Goal: Task Accomplishment & Management: Complete application form

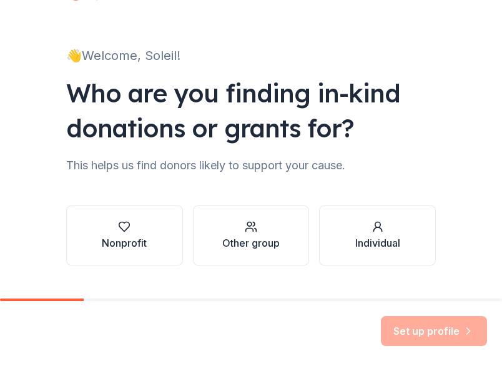
scroll to position [61, 0]
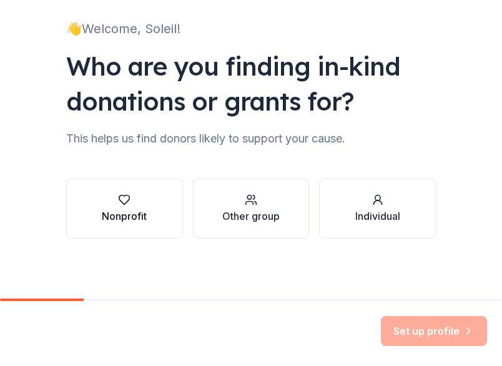
click at [164, 196] on button "Nonprofit" at bounding box center [124, 209] width 117 height 60
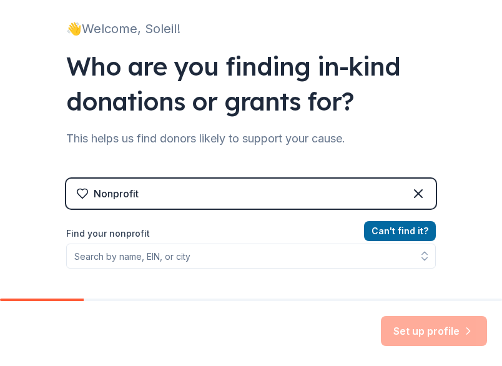
scroll to position [186, 0]
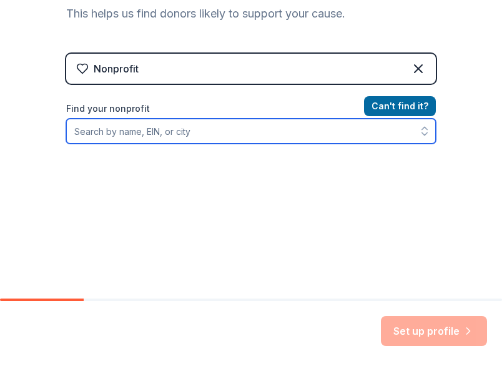
click at [115, 132] on input "Find your nonprofit" at bounding box center [251, 131] width 370 height 25
paste input "[US_EMPLOYER_IDENTIFICATION_NUMBER]"
type input "[US_EMPLOYER_IDENTIFICATION_NUMBER]"
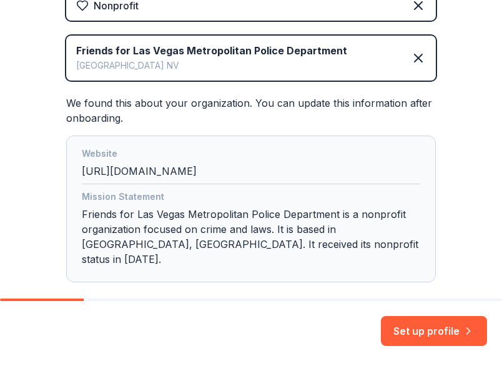
scroll to position [302, 0]
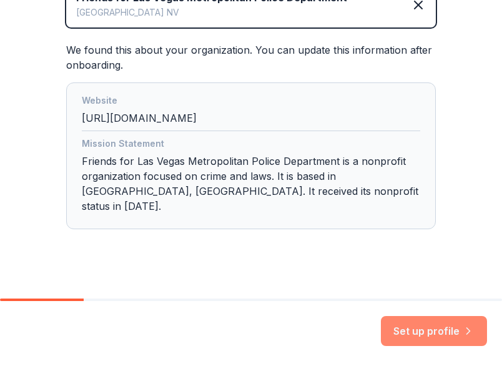
click at [425, 333] on button "Set up profile" at bounding box center [434, 331] width 106 height 30
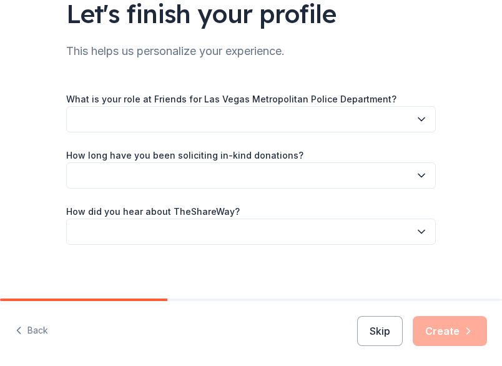
scroll to position [89, 0]
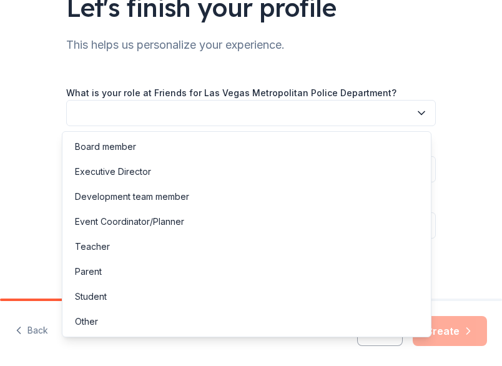
click at [263, 119] on button "button" at bounding box center [251, 113] width 370 height 26
click at [236, 204] on div "Development team member" at bounding box center [247, 196] width 364 height 25
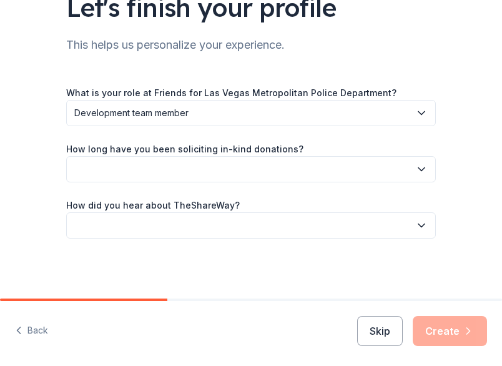
click at [246, 168] on button "button" at bounding box center [251, 169] width 370 height 26
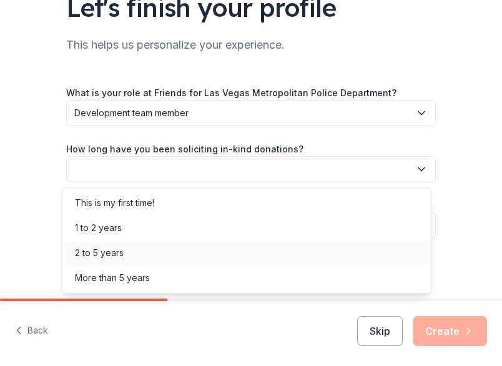
click at [209, 257] on div "2 to 5 years" at bounding box center [247, 253] width 364 height 25
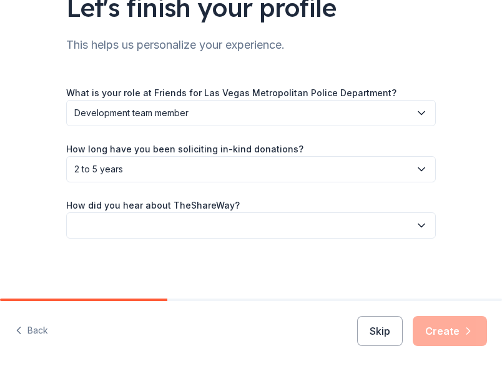
click at [164, 224] on button "button" at bounding box center [251, 225] width 370 height 26
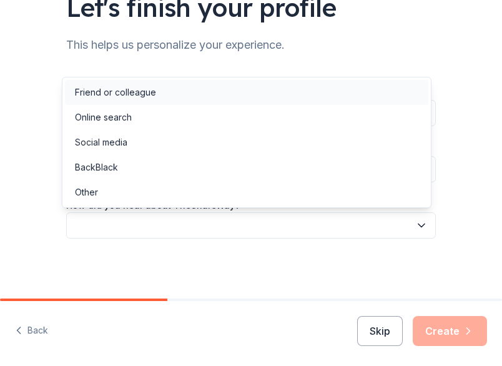
click at [180, 86] on div "Friend or colleague" at bounding box center [247, 92] width 364 height 25
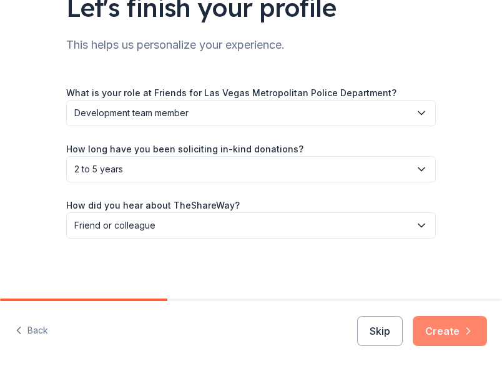
click at [451, 330] on button "Create" at bounding box center [450, 331] width 74 height 30
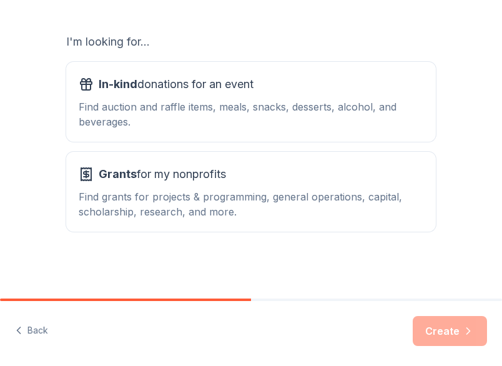
scroll to position [186, 0]
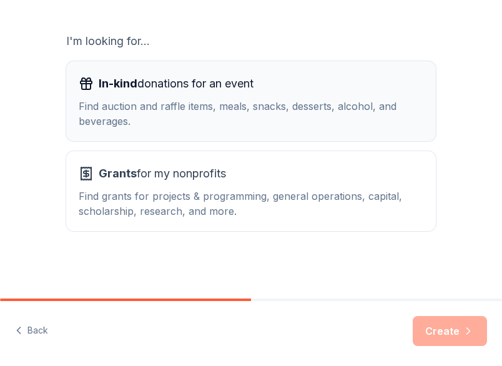
click at [235, 86] on span "In-kind donations for an event" at bounding box center [176, 84] width 155 height 20
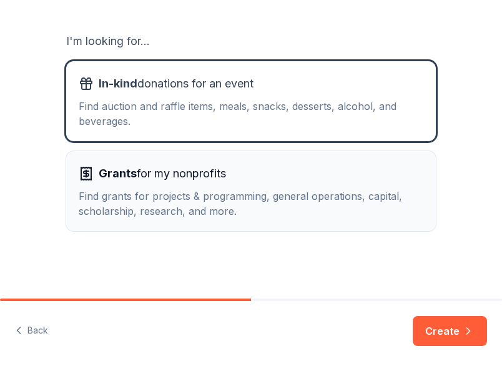
click at [422, 209] on button "Grants for my nonprofits Find grants for projects & programming, general operat…" at bounding box center [251, 191] width 370 height 80
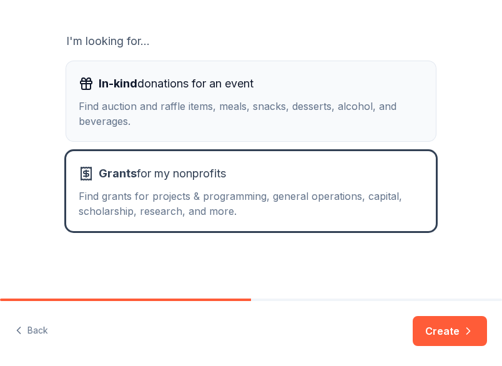
click at [350, 103] on div "Find auction and raffle items, meals, snacks, desserts, alcohol, and beverages." at bounding box center [251, 114] width 345 height 30
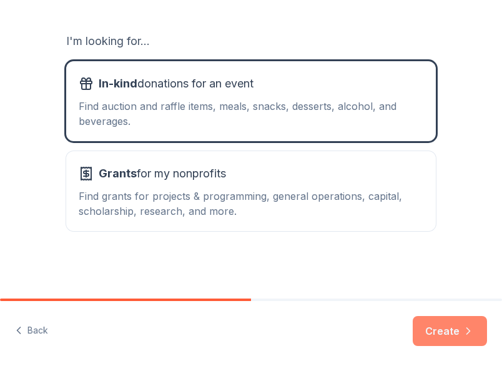
click at [434, 338] on button "Create" at bounding box center [450, 331] width 74 height 30
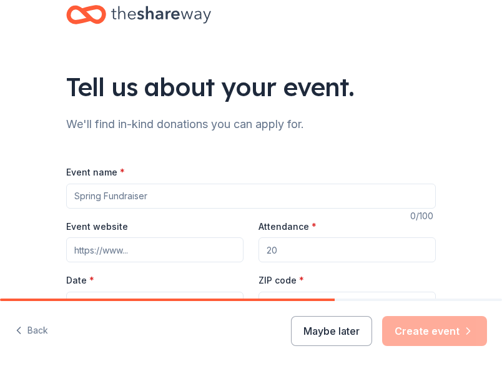
scroll to position [135, 0]
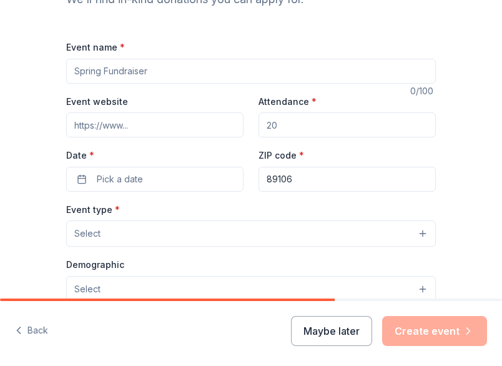
click at [189, 65] on input "Event name *" at bounding box center [251, 71] width 370 height 25
type input "Best of the Badge Gala"
click at [186, 122] on input "Event website" at bounding box center [154, 124] width 177 height 25
paste input "https://e.givesmart.com/s/:YqOpohOSJ42/e/HkO/"
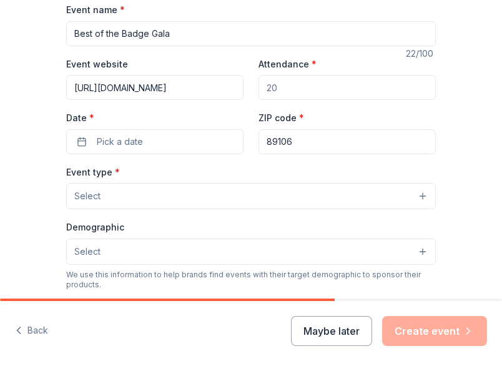
scroll to position [197, 0]
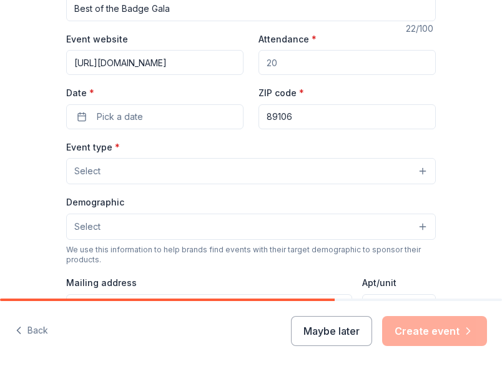
type input "https://e.givesmart.com/s/:YqOpohOSJ42/e/HkO/"
click at [301, 57] on input "Attendance *" at bounding box center [347, 62] width 177 height 25
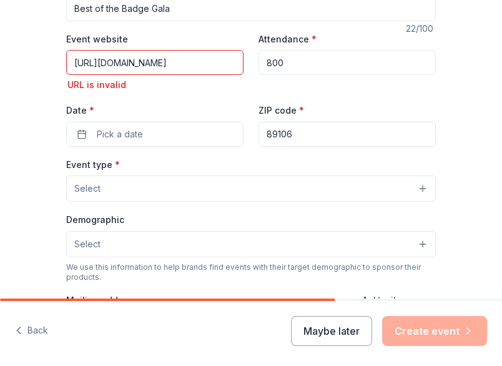
type input "800"
click at [221, 102] on div "Date * Pick a date" at bounding box center [154, 124] width 177 height 44
click at [97, 61] on input "https://e.givesmart.com/s/:YqOpohOSJ42/e/HkO/" at bounding box center [154, 62] width 177 height 25
type input "https://www.e.givesmart.com/s/:YqOpohOSJ42/e/HkO/"
click at [236, 98] on div "Event website https://www.e.givesmart.com/s/:YqOpohOSJ42/e/HkO/ URL is invalid …" at bounding box center [251, 89] width 370 height 116
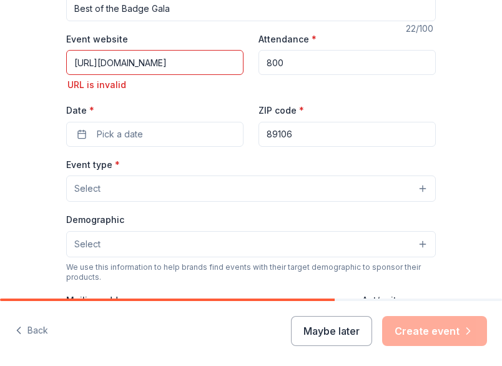
click at [114, 58] on input "https://www.e.givesmart.com/s/:YqOpohOSJ42/e/HkO/" at bounding box center [154, 62] width 177 height 25
click at [114, 57] on input "https://www.e.givesmart.com/s/:YqOpohOSJ42/e/HkO/" at bounding box center [154, 62] width 177 height 25
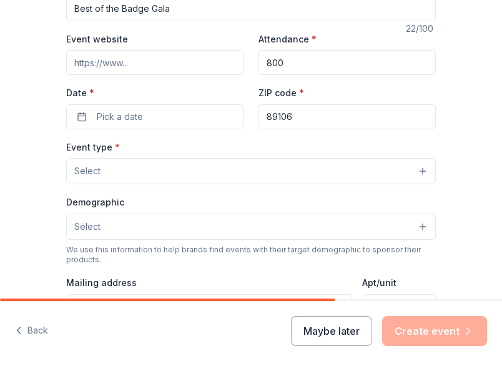
paste input "https://lvmpdfoundation.org/programs/best-of-the-badge-gala/"
type input "https://lvmpdfoundation.org/programs/best-of-the-badge-gala/"
click at [41, 77] on div "Tell us about your event. We'll find in-kind donations you can apply for. Event…" at bounding box center [251, 209] width 502 height 812
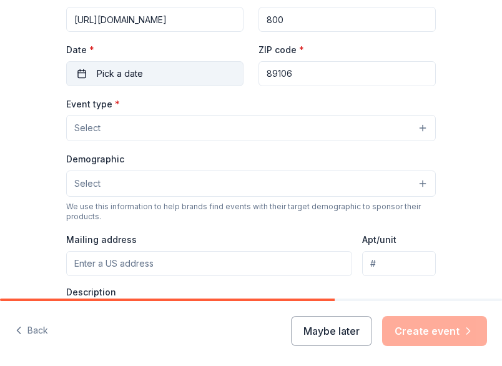
scroll to position [260, 0]
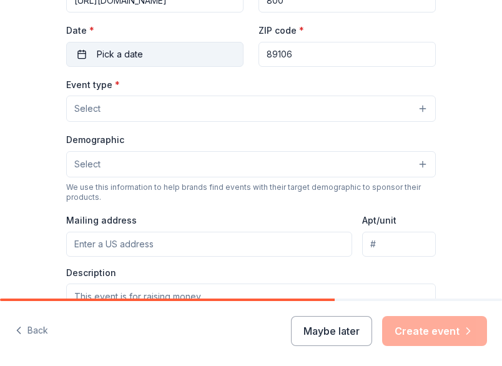
click at [179, 49] on button "Pick a date" at bounding box center [154, 54] width 177 height 25
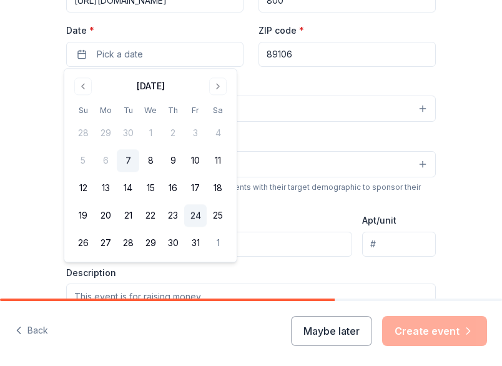
click at [195, 211] on button "24" at bounding box center [195, 216] width 22 height 22
click at [9, 158] on div "Tell us about your event. We'll find in-kind donations you can apply for. Event…" at bounding box center [251, 146] width 502 height 812
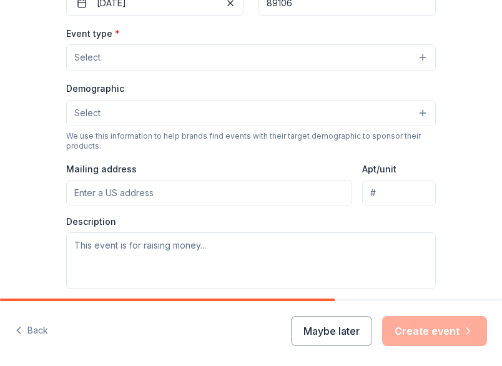
scroll to position [322, 0]
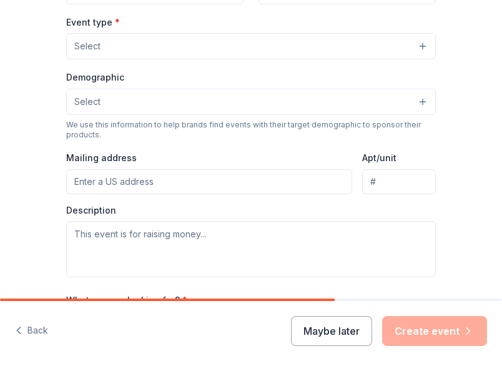
click at [161, 38] on button "Select" at bounding box center [251, 46] width 370 height 26
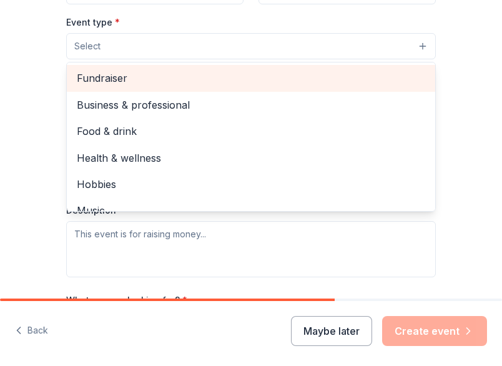
click at [177, 80] on span "Fundraiser" at bounding box center [251, 78] width 349 height 16
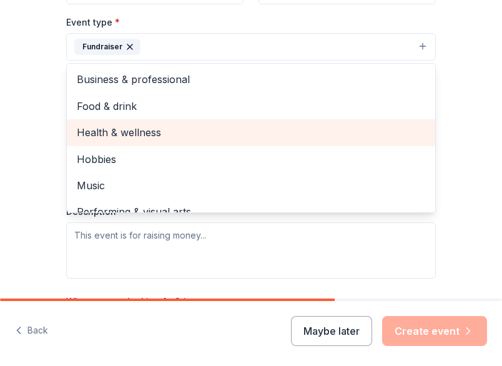
scroll to position [15, 0]
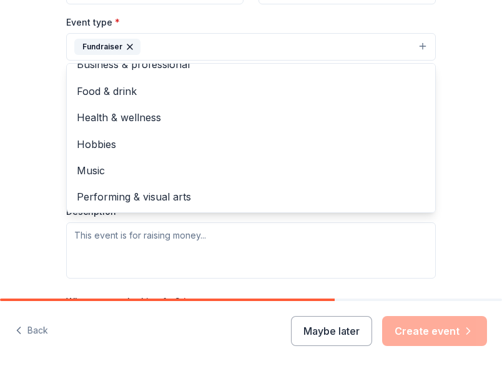
click at [17, 119] on div "Tell us about your event. We'll find in-kind donations you can apply for. Event…" at bounding box center [251, 84] width 502 height 813
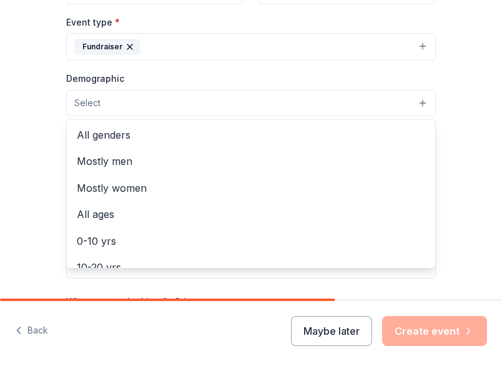
click at [167, 102] on button "Select" at bounding box center [251, 103] width 370 height 26
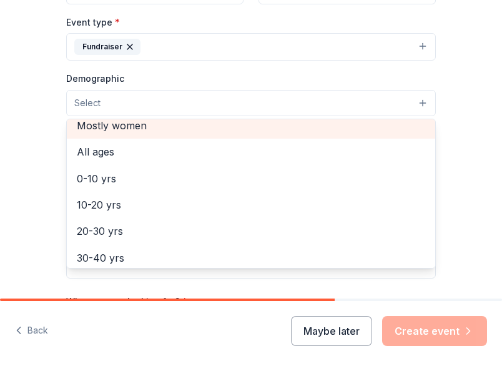
scroll to position [0, 0]
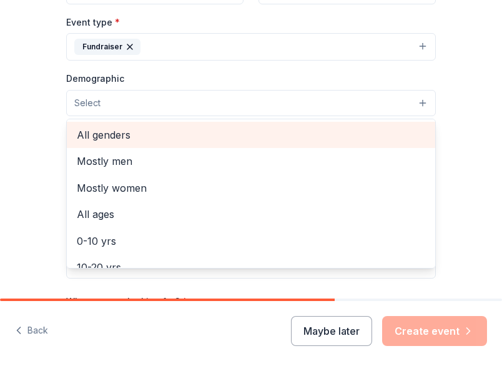
click at [164, 128] on span "All genders" at bounding box center [251, 135] width 349 height 16
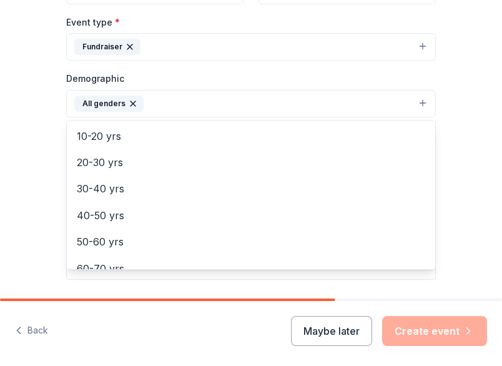
scroll to position [125, 0]
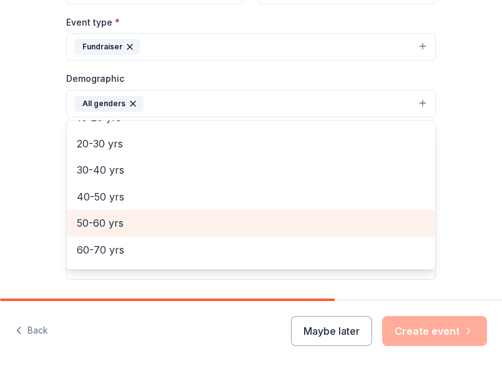
drag, startPoint x: 159, startPoint y: 167, endPoint x: 154, endPoint y: 224, distance: 57.1
click at [152, 227] on div "Mostly men Mostly women All ages 0-10 yrs 10-20 yrs 20-30 yrs 30-40 yrs 40-50 y…" at bounding box center [251, 195] width 370 height 150
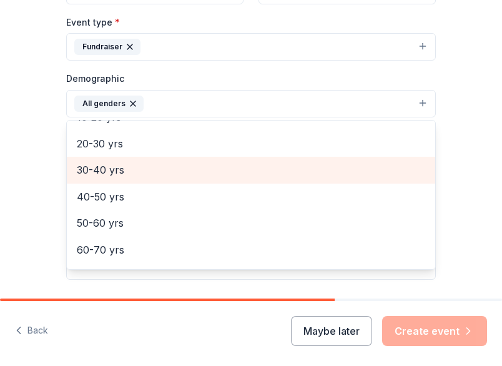
click at [158, 166] on span "30-40 yrs" at bounding box center [251, 170] width 349 height 16
click at [156, 169] on span "40-50 yrs" at bounding box center [251, 170] width 349 height 16
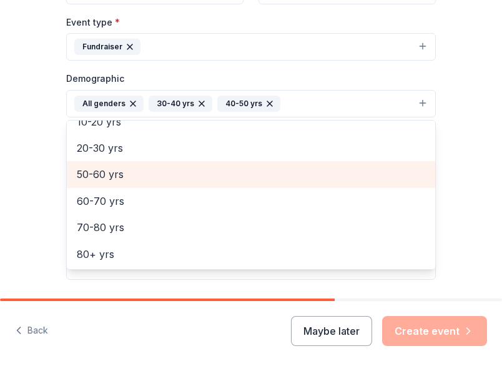
click at [156, 169] on span "50-60 yrs" at bounding box center [251, 174] width 349 height 16
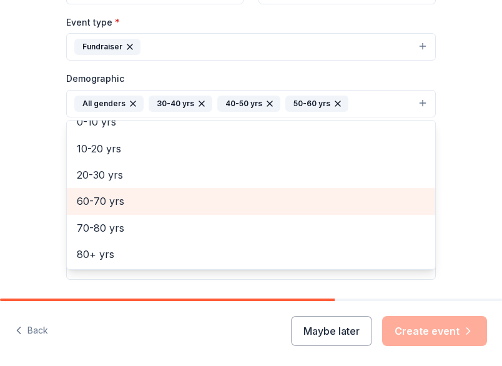
click at [146, 197] on span "60-70 yrs" at bounding box center [251, 201] width 349 height 16
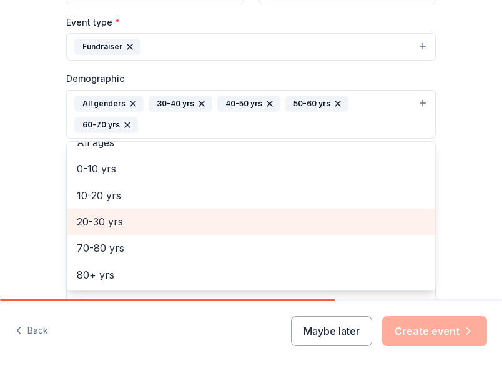
scroll to position [67, 0]
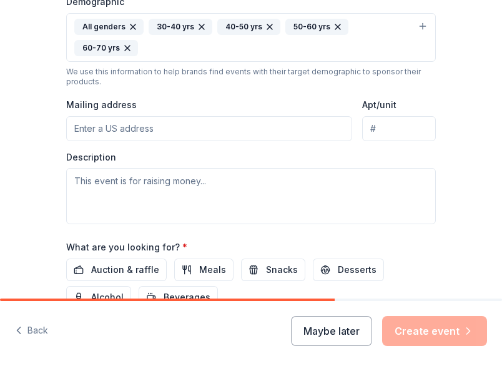
scroll to position [462, 0]
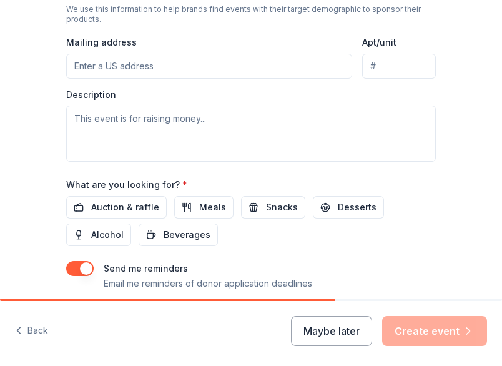
click at [166, 54] on input "Mailing address" at bounding box center [209, 66] width 286 height 25
type input "110 N. City Pkwy"
type input "Suite 420"
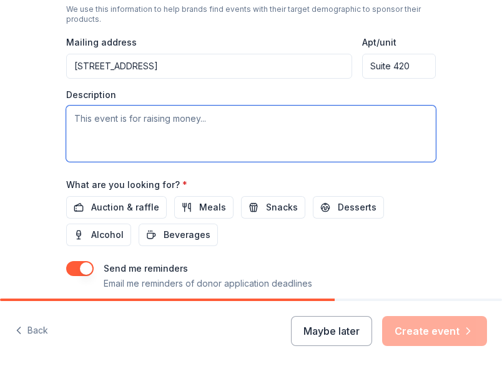
click at [161, 106] on textarea at bounding box center [251, 134] width 370 height 56
click at [201, 106] on textarea at bounding box center [251, 134] width 370 height 56
paste textarea "The Las Vegas Metropolitan Police Department (LVMPD) Foundation is a 501(c)3 no…"
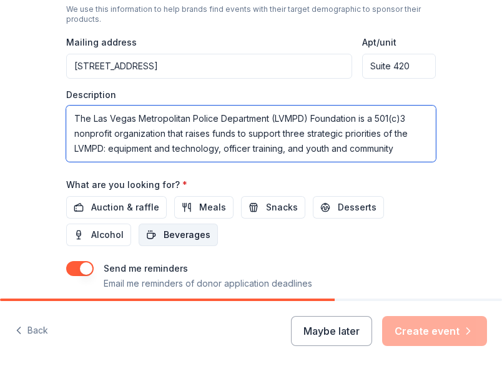
scroll to position [7, 0]
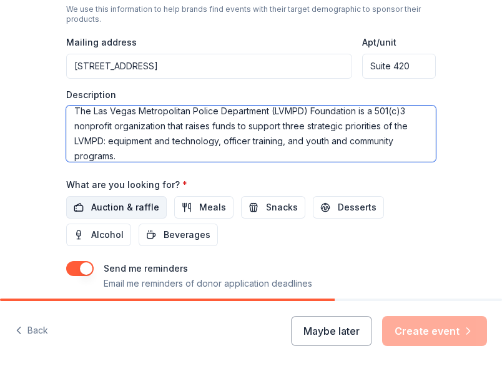
type textarea "The Las Vegas Metropolitan Police Department (LVMPD) Foundation is a 501(c)3 no…"
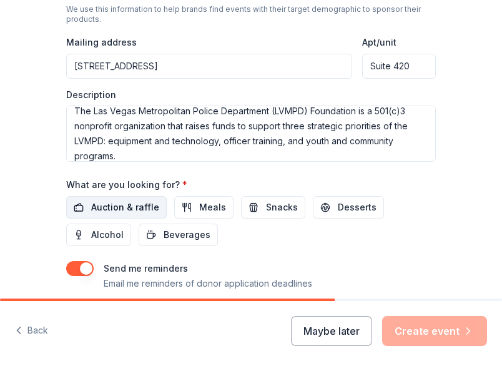
click at [105, 200] on span "Auction & raffle" at bounding box center [125, 207] width 68 height 15
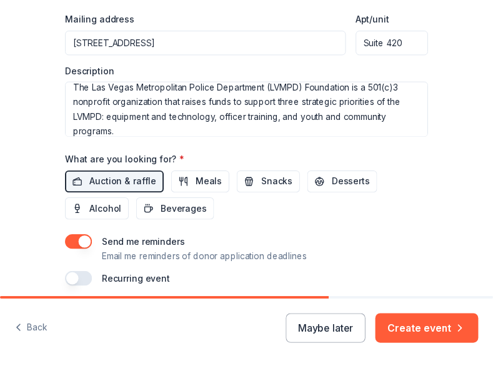
scroll to position [512, 0]
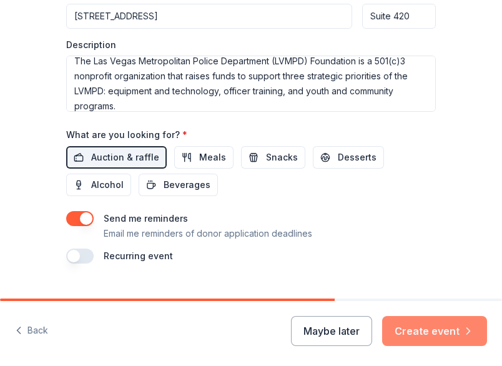
click at [406, 330] on button "Create event" at bounding box center [434, 331] width 105 height 30
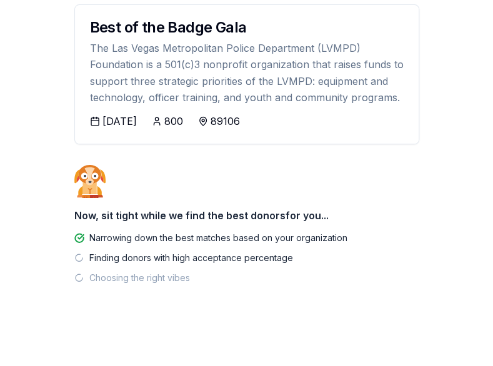
scroll to position [161, 0]
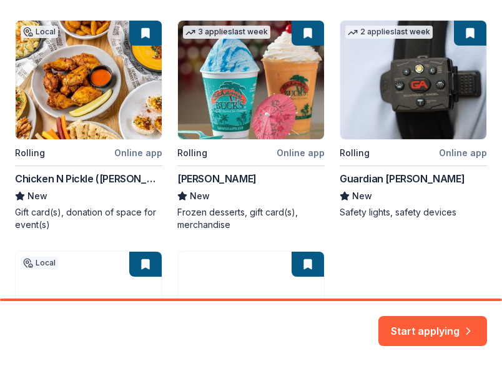
scroll to position [250, 0]
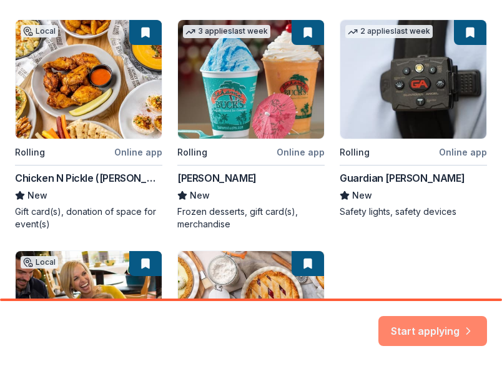
click at [472, 327] on icon "button" at bounding box center [468, 323] width 12 height 12
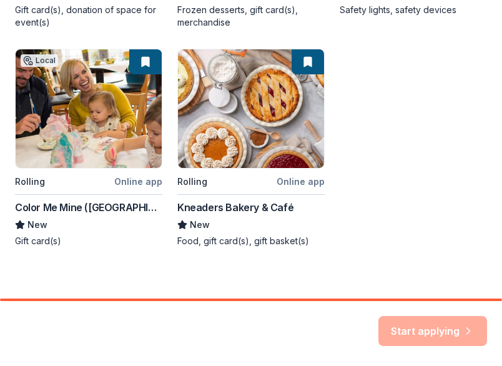
scroll to position [460, 0]
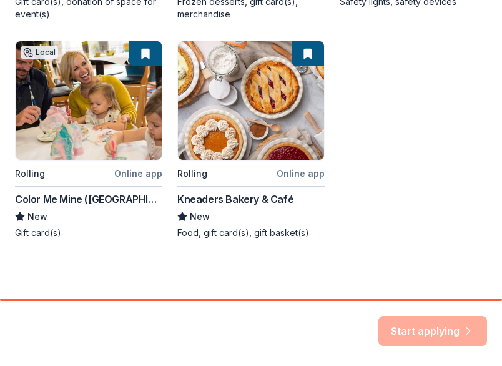
click at [410, 320] on div "Start applying" at bounding box center [433, 331] width 109 height 30
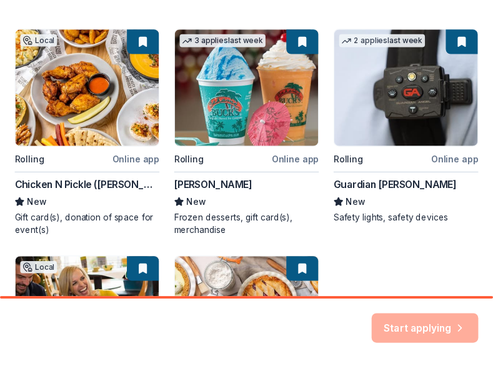
scroll to position [210, 0]
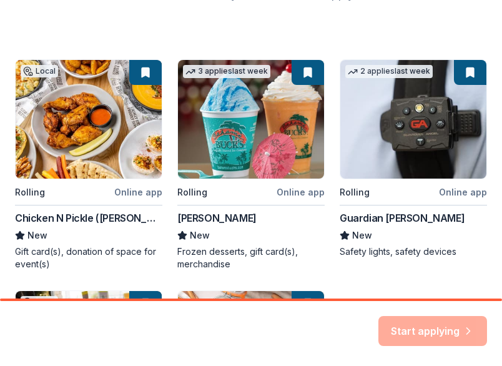
drag, startPoint x: 424, startPoint y: 131, endPoint x: 390, endPoint y: 119, distance: 36.4
click at [390, 119] on div "Local Rolling Online app Chicken N Pickle (Henderson) New Gift card(s), donatio…" at bounding box center [251, 274] width 472 height 430
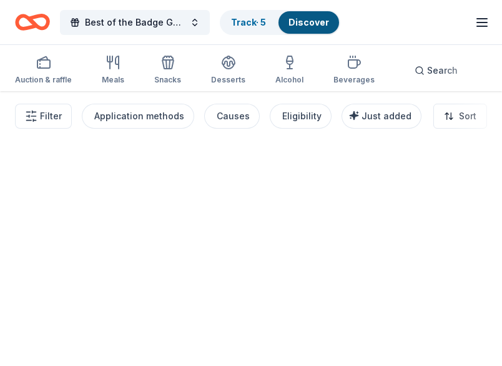
click at [374, 264] on div at bounding box center [251, 228] width 502 height 275
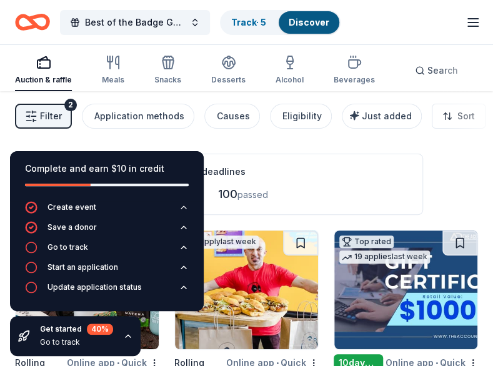
click at [323, 154] on div "Application deadlines 10 this month 100 passed" at bounding box center [278, 184] width 289 height 61
click at [128, 339] on icon "button" at bounding box center [128, 336] width 10 height 10
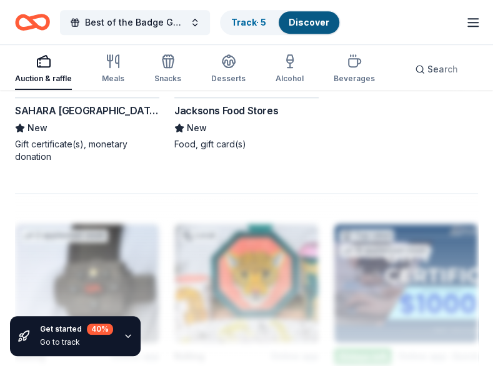
scroll to position [1687, 0]
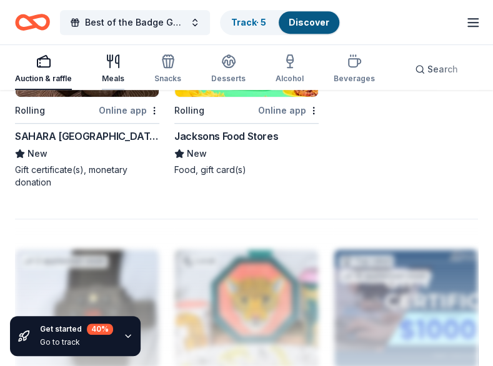
click at [112, 69] on div "Meals" at bounding box center [113, 69] width 22 height 30
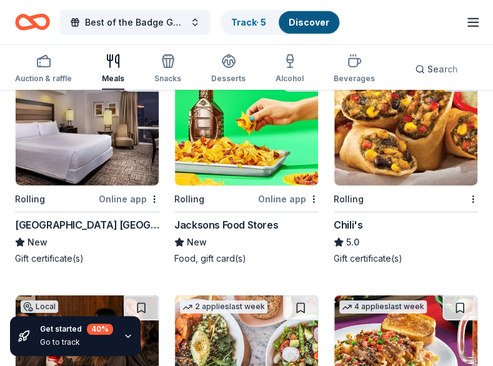
scroll to position [1125, 0]
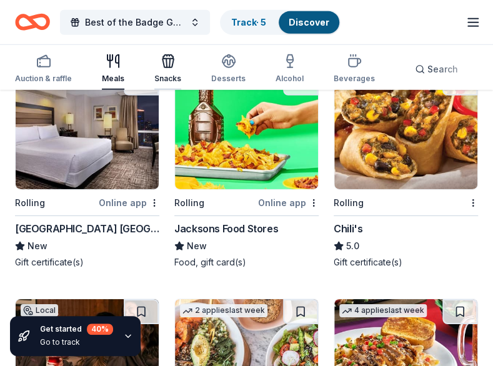
click at [164, 74] on div "Snacks" at bounding box center [167, 79] width 27 height 10
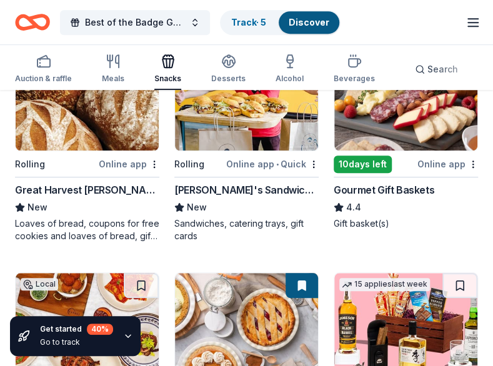
scroll to position [125, 0]
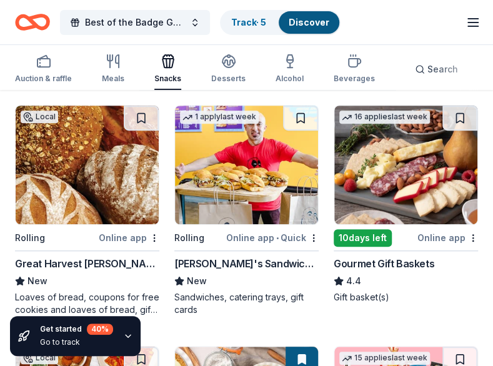
click at [442, 179] on img at bounding box center [405, 165] width 143 height 119
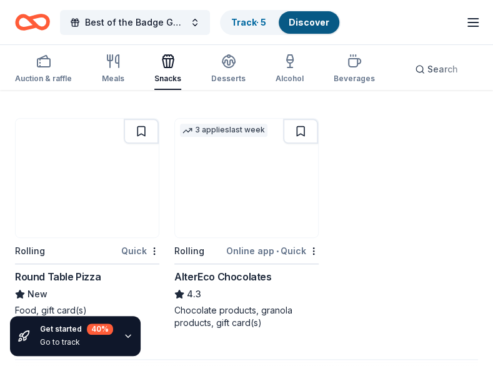
scroll to position [1562, 0]
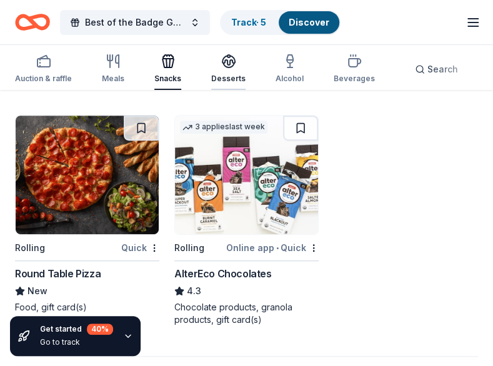
click at [222, 68] on icon "button" at bounding box center [228, 61] width 15 height 15
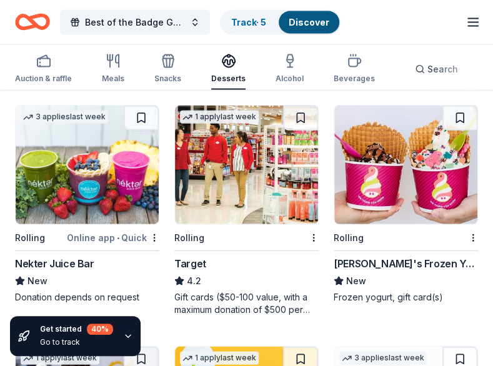
scroll to position [875, 0]
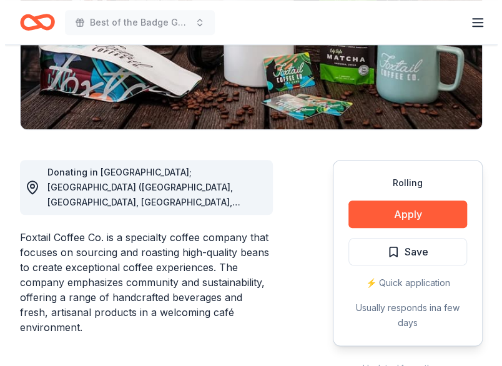
scroll to position [312, 0]
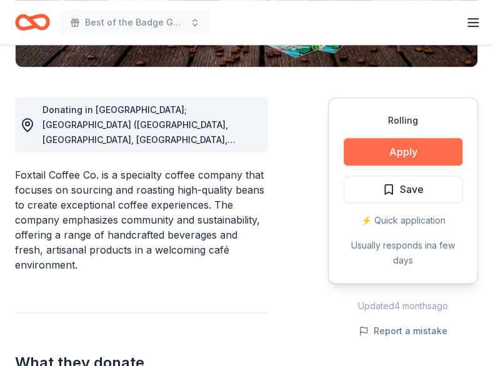
click at [397, 151] on button "Apply" at bounding box center [403, 151] width 119 height 27
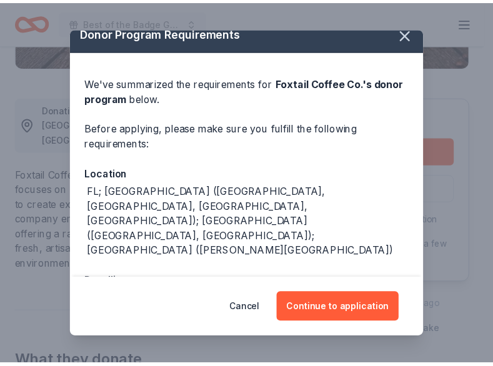
scroll to position [14, 0]
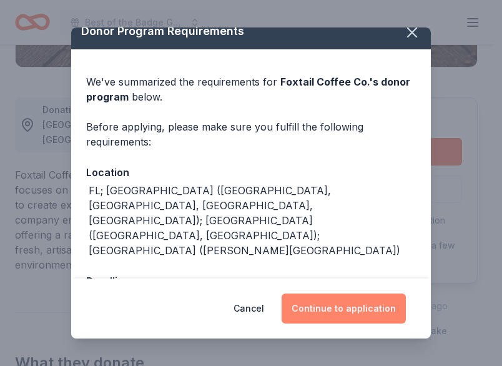
click at [330, 314] on button "Continue to application" at bounding box center [344, 309] width 124 height 30
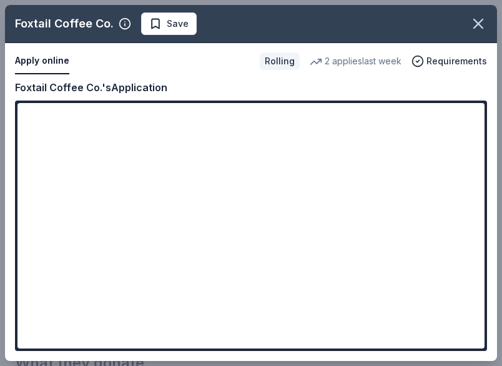
drag, startPoint x: 479, startPoint y: 142, endPoint x: 480, endPoint y: 165, distance: 23.2
click at [480, 157] on div "Foxtail Coffee Co. Save Apply online Rolling 2 applies last week Requirements C…" at bounding box center [251, 183] width 492 height 356
click at [482, 184] on div "Foxtail Coffee Co. Save Apply online Rolling 2 applies last week Requirements C…" at bounding box center [251, 183] width 492 height 356
drag, startPoint x: 480, startPoint y: 128, endPoint x: 479, endPoint y: 206, distance: 77.5
click at [481, 201] on div "Foxtail Coffee Co. Save Apply online Rolling 2 applies last week Requirements C…" at bounding box center [251, 183] width 492 height 356
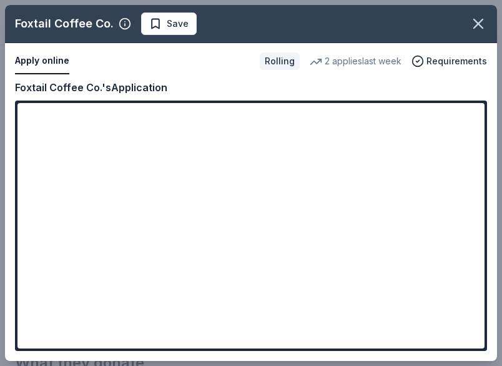
click at [484, 342] on div "Foxtail Coffee Co. Save Apply online Rolling 2 applies last week Requirements C…" at bounding box center [251, 183] width 492 height 356
click at [482, 342] on div "Foxtail Coffee Co. Save Apply online Rolling 2 applies last week Requirements C…" at bounding box center [251, 183] width 492 height 356
click at [444, 61] on div "Foxtail Coffee Co. Save Apply online Rolling 2 applies last week Requirements C…" at bounding box center [251, 183] width 492 height 356
click at [41, 58] on div "Foxtail Coffee Co. Save Apply online Rolling 2 applies last week Requirements C…" at bounding box center [251, 183] width 492 height 356
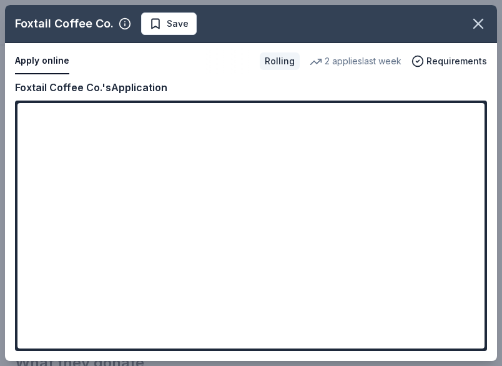
click at [431, 129] on div "Foxtail Coffee Co. Save Apply online Rolling 2 applies last week Requirements C…" at bounding box center [251, 183] width 492 height 356
click at [349, 209] on div "Foxtail Coffee Co. Save Apply online Rolling 2 applies last week Requirements C…" at bounding box center [251, 183] width 492 height 356
click at [481, 21] on icon "button" at bounding box center [478, 23] width 9 height 9
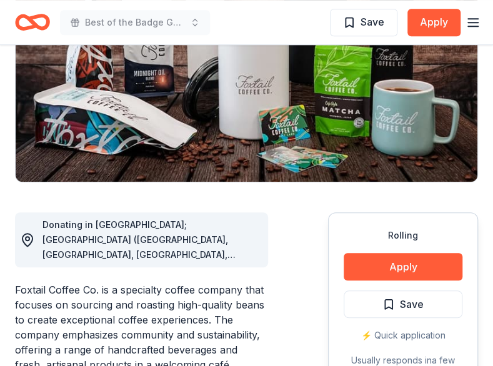
scroll to position [0, 0]
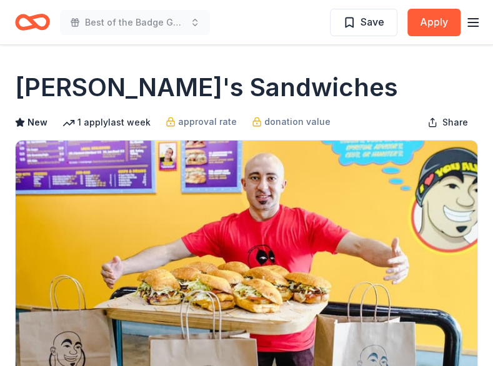
scroll to position [187, 0]
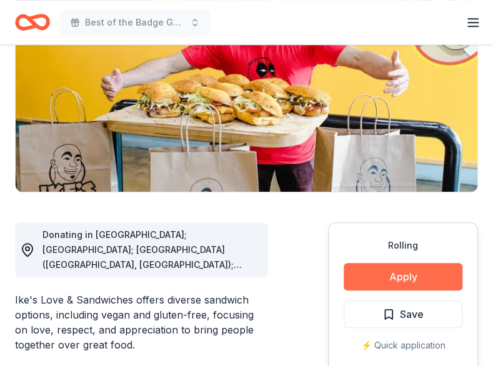
click at [420, 268] on button "Apply" at bounding box center [403, 276] width 119 height 27
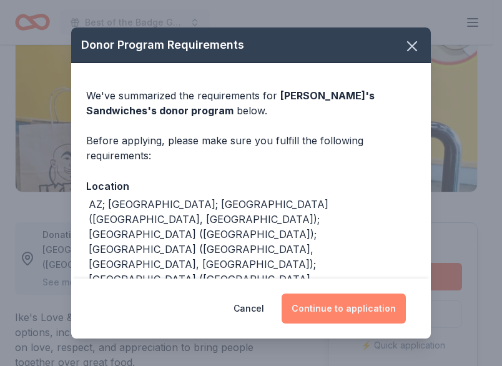
drag, startPoint x: 364, startPoint y: 300, endPoint x: 365, endPoint y: 294, distance: 7.0
click at [364, 300] on button "Continue to application" at bounding box center [344, 309] width 124 height 30
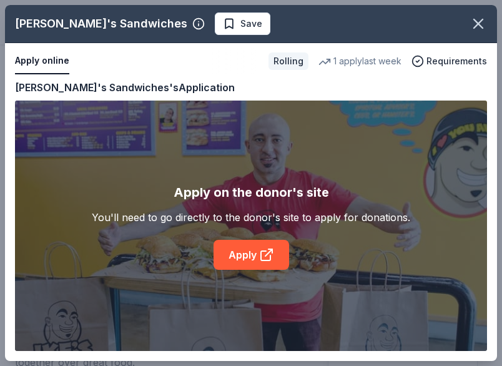
click at [340, 54] on div "Ike's Sandwiches Save Apply online Rolling 1 apply last week Requirements Copy …" at bounding box center [251, 183] width 492 height 356
click at [249, 255] on div "Ike's Sandwiches Save Apply online Rolling 1 apply last week Requirements Copy …" at bounding box center [251, 183] width 492 height 356
click at [237, 248] on div "Ike's Sandwiches Save Apply online Rolling 1 apply last week Requirements Copy …" at bounding box center [251, 183] width 492 height 356
click at [237, 249] on div "Ike's Sandwiches Save Apply online Rolling 1 apply last week Requirements Copy …" at bounding box center [251, 183] width 492 height 356
click at [239, 258] on div "Ike's Sandwiches Save Apply online Rolling 1 apply last week Requirements Copy …" at bounding box center [251, 183] width 492 height 356
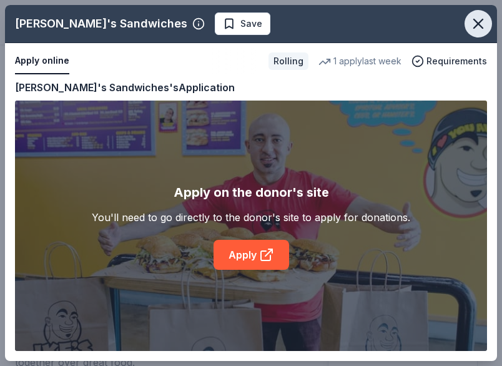
click at [475, 26] on icon "button" at bounding box center [478, 23] width 17 height 17
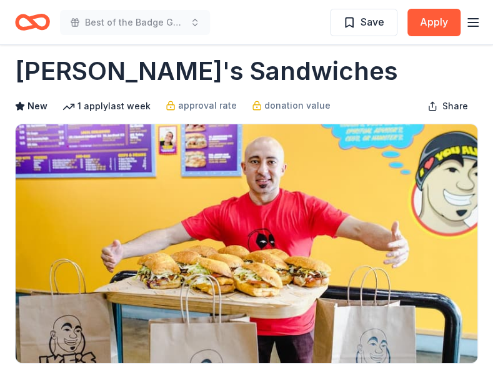
scroll to position [0, 0]
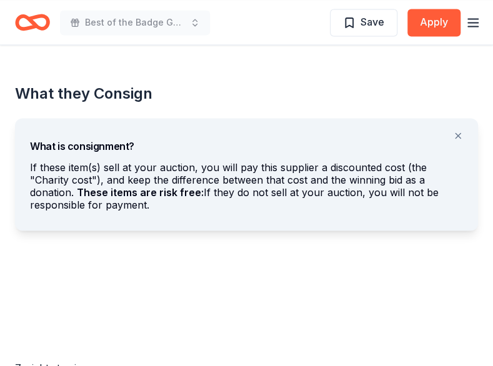
scroll to position [562, 0]
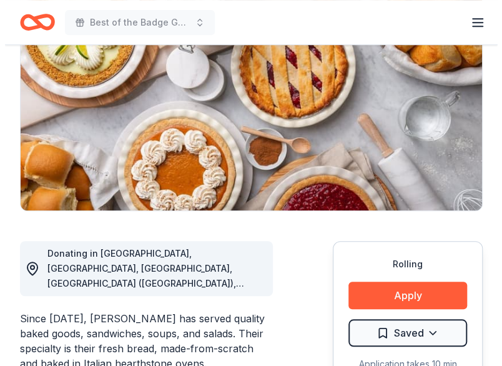
scroll to position [187, 0]
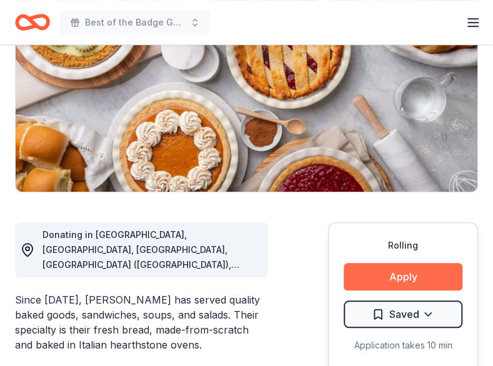
click at [371, 284] on button "Apply" at bounding box center [403, 276] width 119 height 27
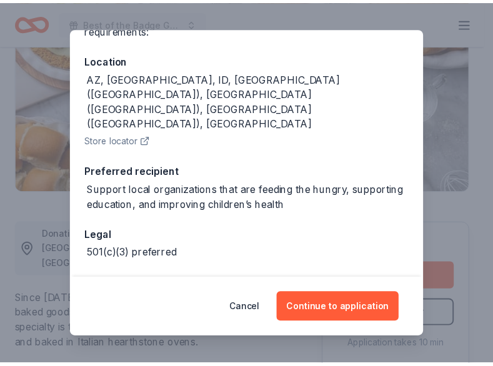
scroll to position [129, 0]
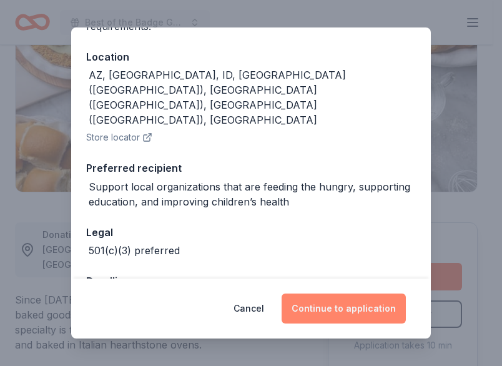
click at [342, 300] on button "Continue to application" at bounding box center [344, 309] width 124 height 30
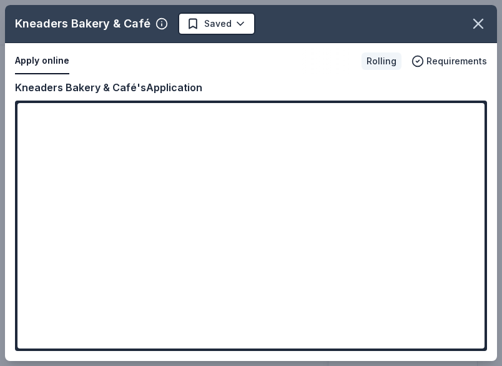
drag, startPoint x: 480, startPoint y: 131, endPoint x: 482, endPoint y: 162, distance: 31.3
click at [482, 162] on div "Kneaders Bakery & Café Saved Apply online Rolling Requirements Copy and paste y…" at bounding box center [251, 183] width 492 height 356
click at [479, 27] on icon "button" at bounding box center [478, 23] width 17 height 17
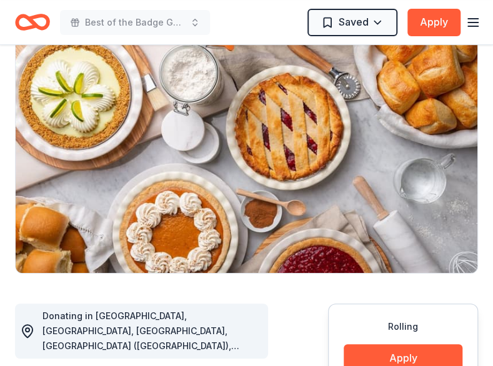
scroll to position [0, 0]
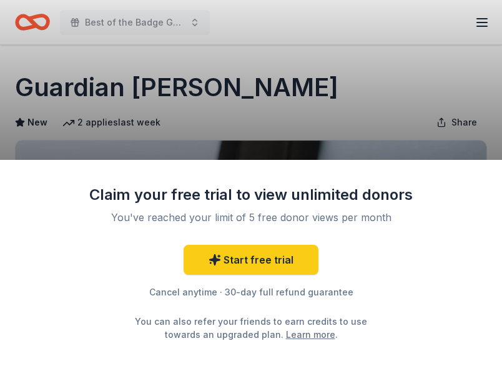
click at [382, 82] on div "Claim your free trial to view unlimited donors You've reached your limit of 5 f…" at bounding box center [251, 183] width 502 height 366
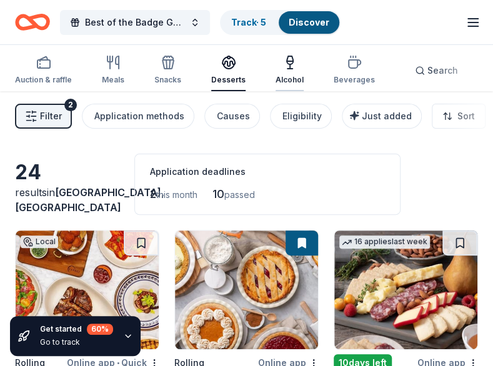
click at [295, 64] on div "button" at bounding box center [290, 62] width 28 height 15
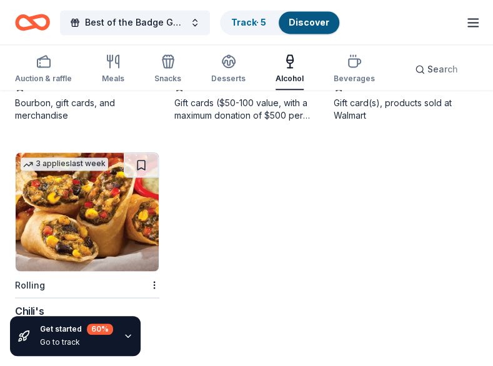
scroll to position [687, 0]
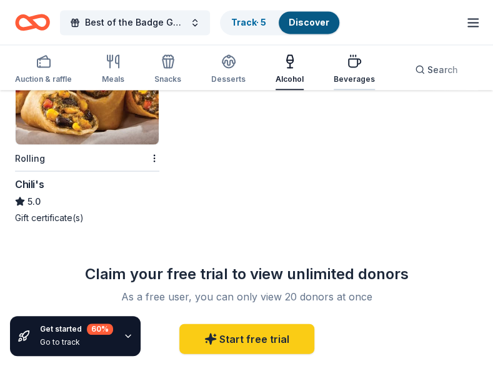
click at [360, 74] on div "Beverages" at bounding box center [354, 79] width 41 height 10
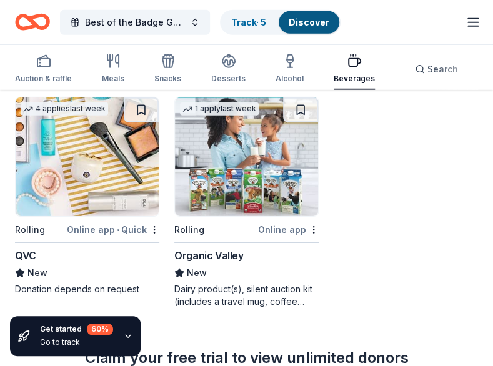
scroll to position [1151, 0]
